Goal: Find specific page/section: Find specific page/section

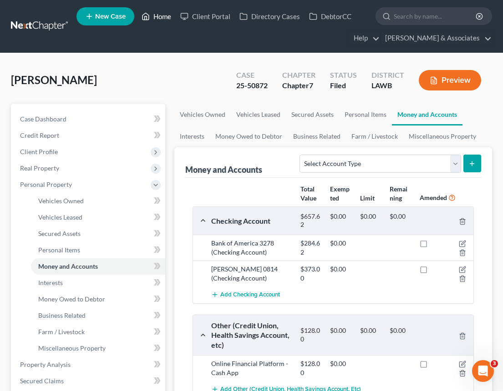
click at [159, 17] on link "Home" at bounding box center [156, 16] width 39 height 16
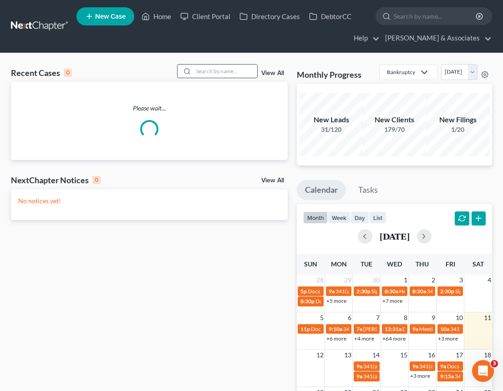
click at [210, 75] on input "search" at bounding box center [225, 71] width 64 height 13
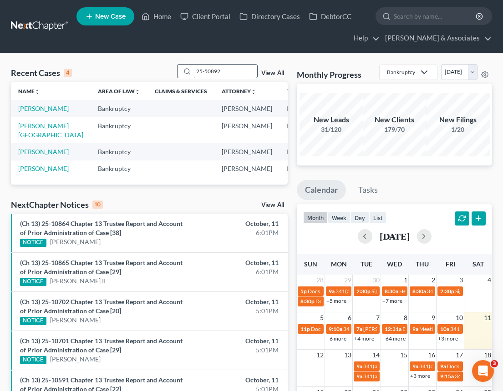
type input "25-50892"
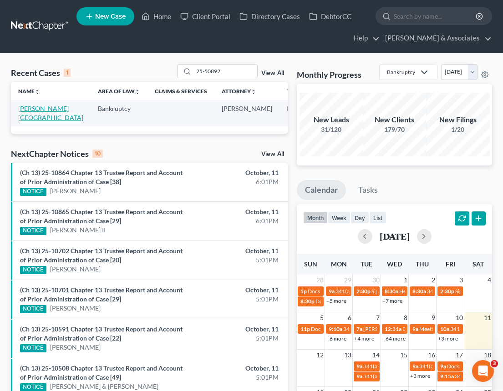
click at [31, 111] on link "[PERSON_NAME][GEOGRAPHIC_DATA]" at bounding box center [50, 113] width 65 height 17
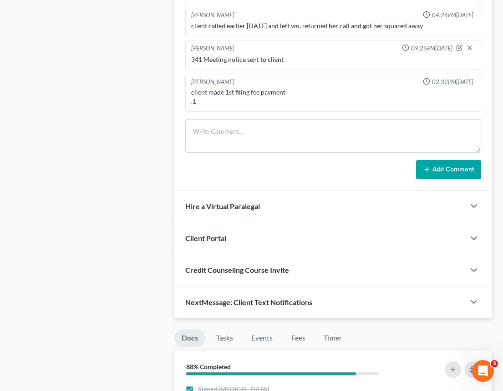
scroll to position [542, 0]
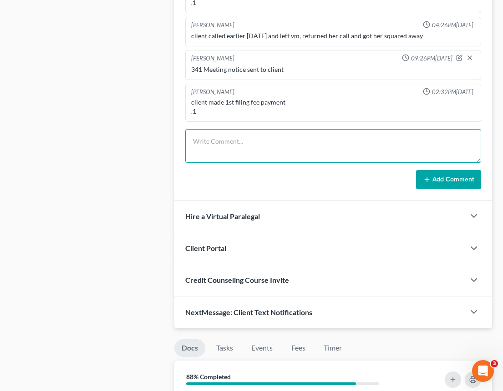
click at [244, 139] on textarea at bounding box center [333, 146] width 296 height 34
type textarea "Client Acknowledged 341 Meeting Notice"
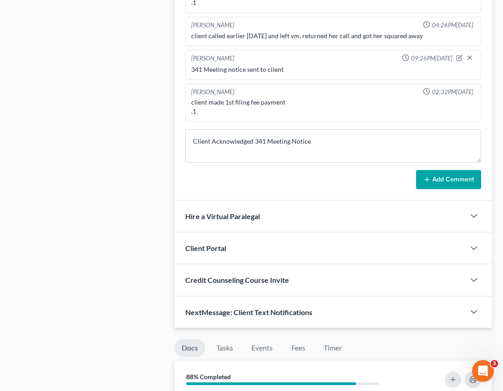
click at [439, 179] on button "Add Comment" at bounding box center [448, 179] width 65 height 19
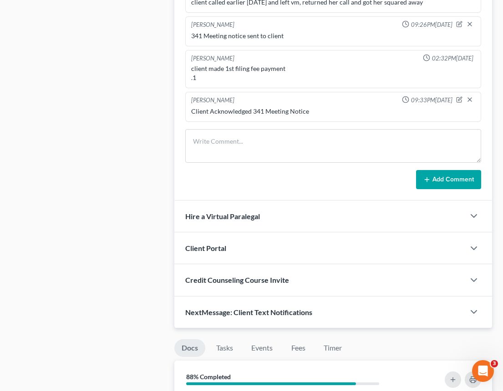
scroll to position [0, 0]
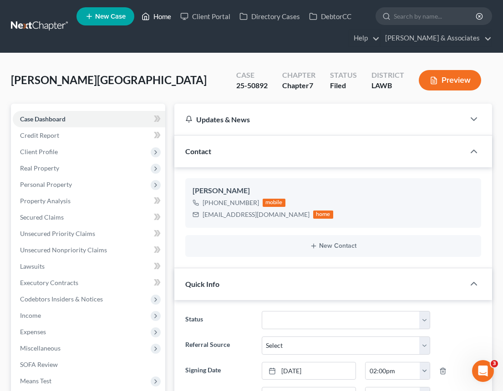
click at [164, 17] on link "Home" at bounding box center [156, 16] width 39 height 16
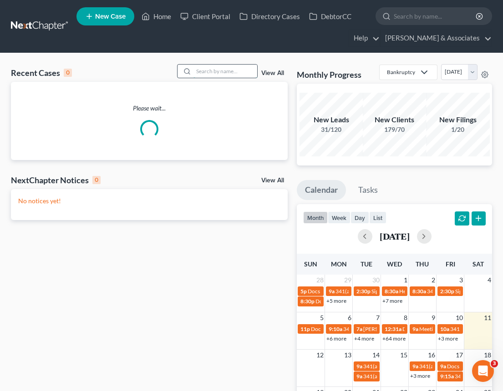
click at [210, 73] on input "search" at bounding box center [225, 71] width 64 height 13
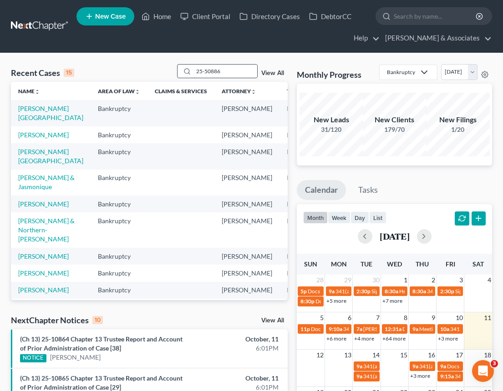
type input "25-50886"
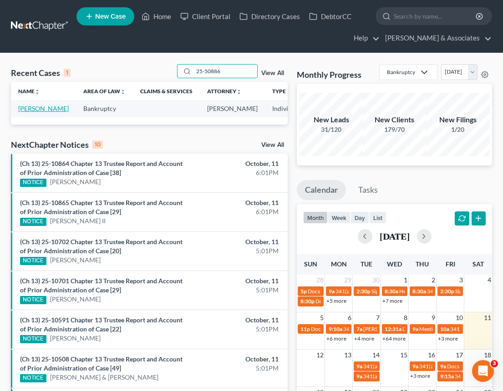
click at [40, 112] on link "[PERSON_NAME]" at bounding box center [43, 109] width 51 height 8
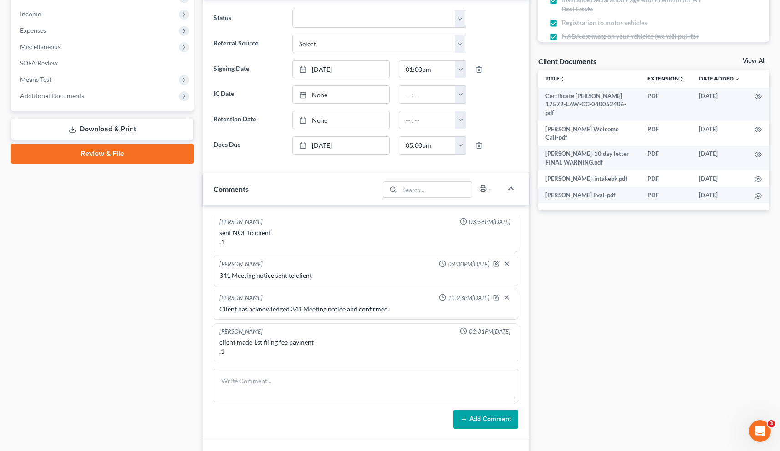
scroll to position [1147, 0]
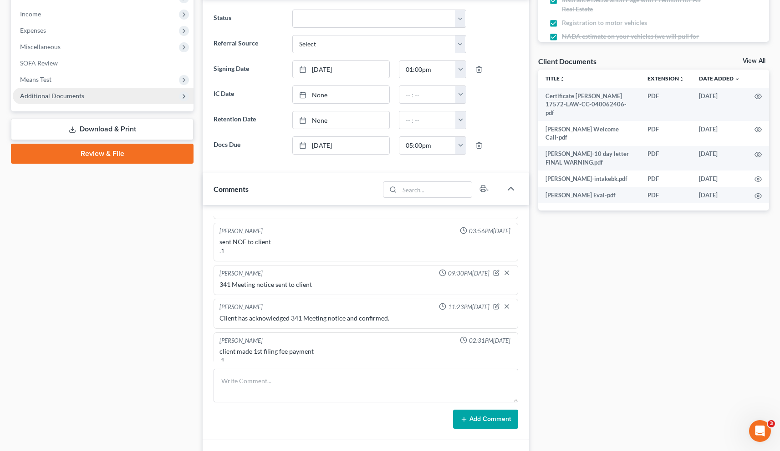
click at [46, 98] on span "Additional Documents" at bounding box center [52, 96] width 64 height 8
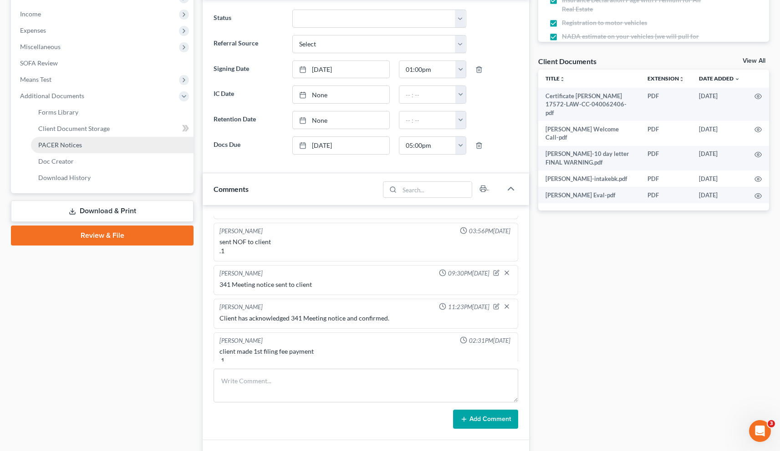
click at [52, 146] on span "PACER Notices" at bounding box center [60, 145] width 44 height 8
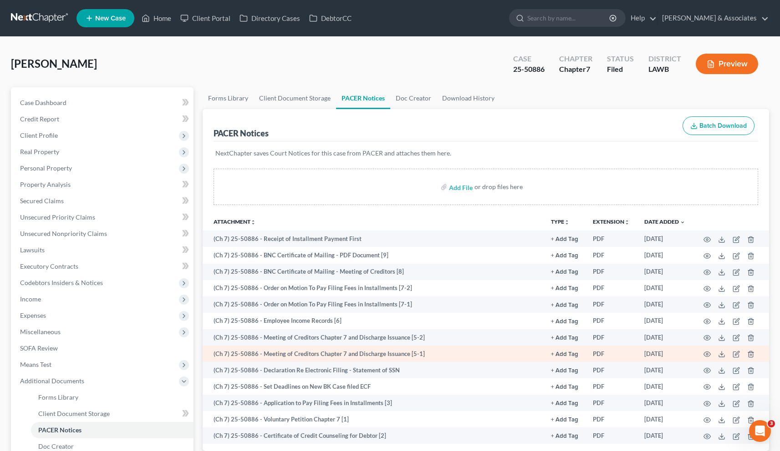
scroll to position [113, 0]
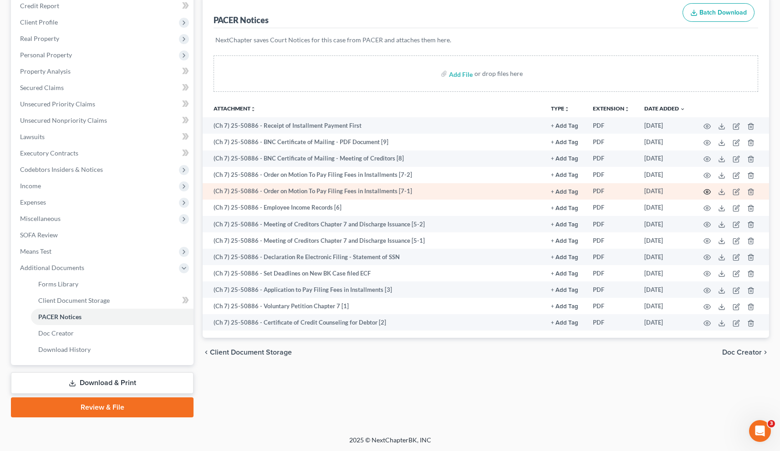
click at [502, 194] on icon "button" at bounding box center [706, 191] width 7 height 7
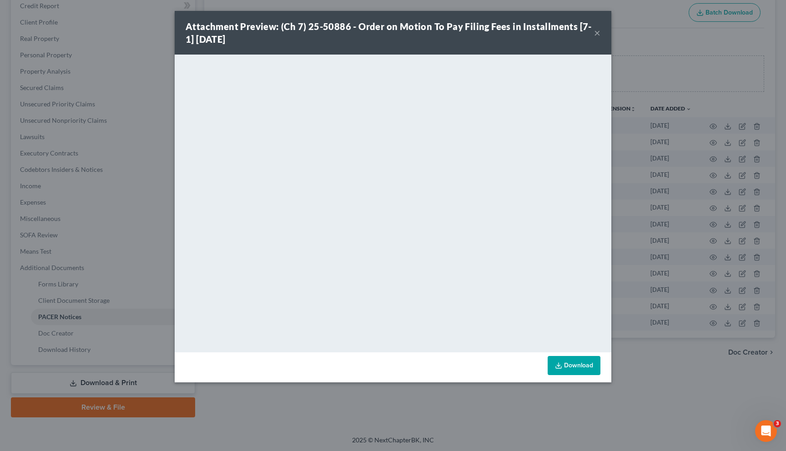
click at [502, 35] on button "×" at bounding box center [597, 32] width 6 height 11
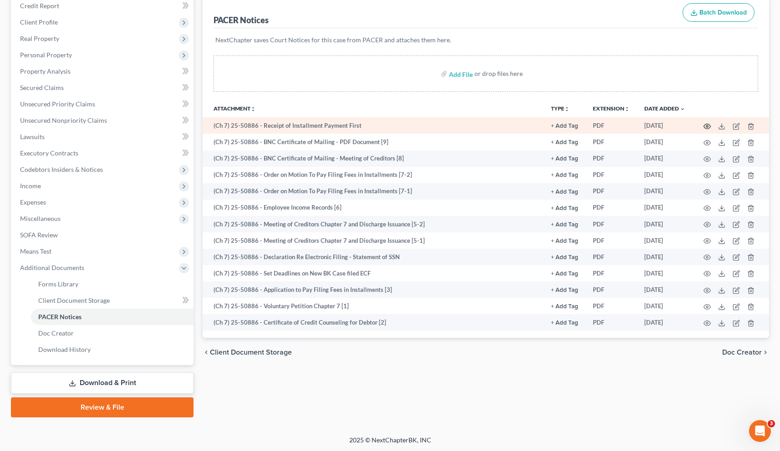
click at [502, 126] on icon "button" at bounding box center [706, 126] width 7 height 7
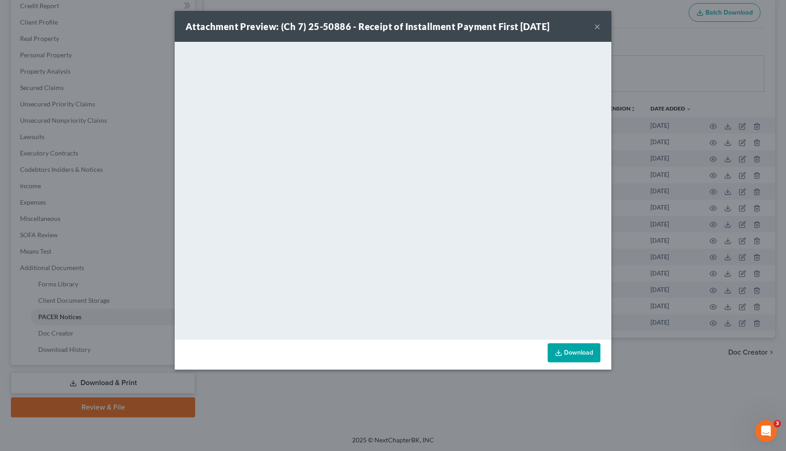
click at [502, 30] on button "×" at bounding box center [597, 26] width 6 height 11
